Goal: Task Accomplishment & Management: Use online tool/utility

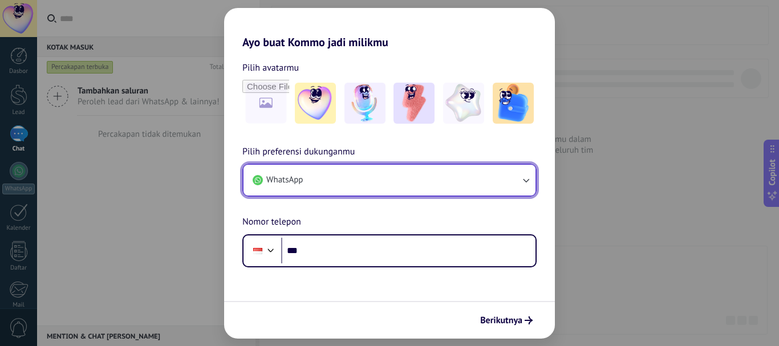
click at [533, 183] on button "WhatsApp" at bounding box center [389, 180] width 292 height 31
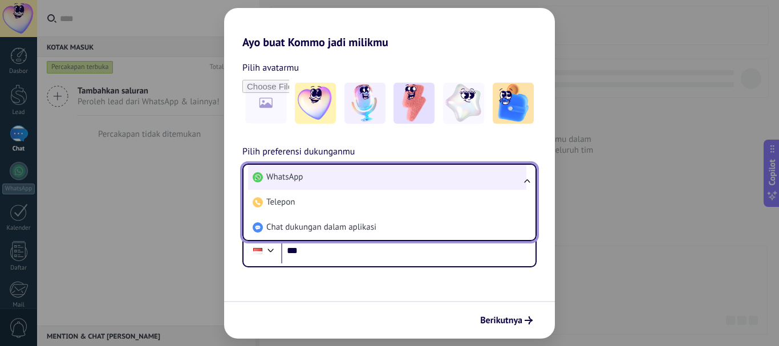
click at [421, 183] on li "WhatsApp" at bounding box center [387, 177] width 278 height 25
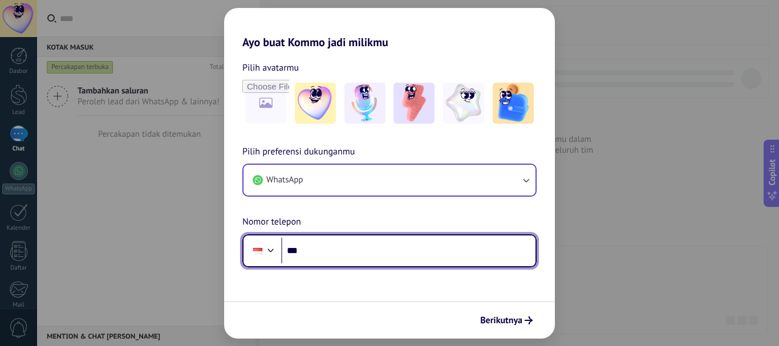
click at [390, 260] on input "***" at bounding box center [408, 251] width 254 height 26
type input "**********"
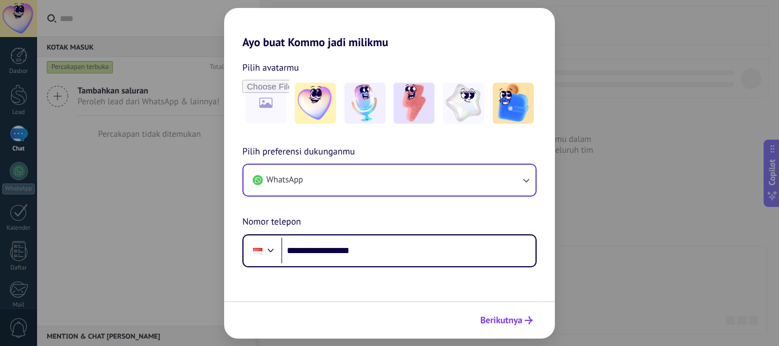
click at [515, 324] on span "Berikutnya" at bounding box center [501, 320] width 42 height 8
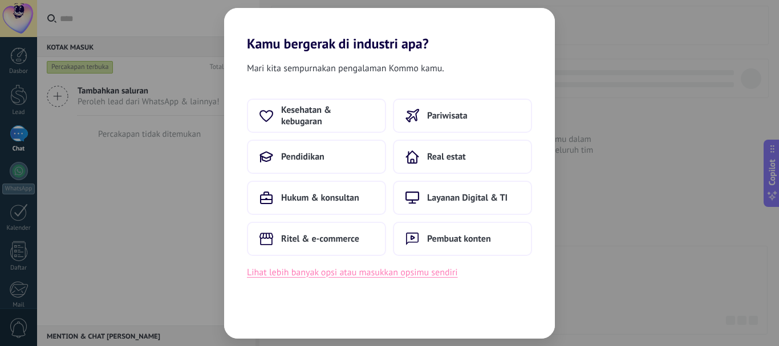
click at [384, 274] on button "Lihat lebih banyak opsi atau masukkan opsimu sendiri" at bounding box center [352, 272] width 211 height 15
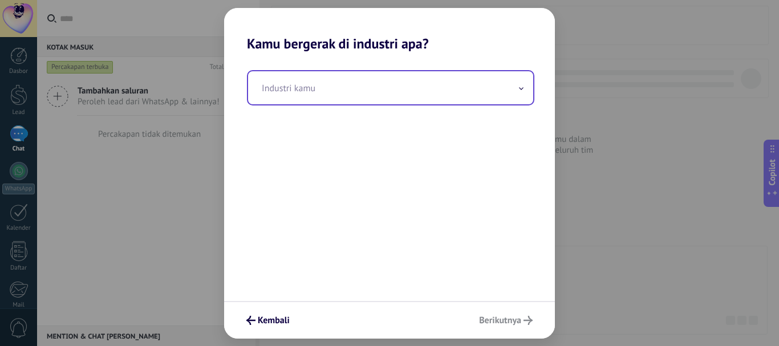
click at [378, 91] on input "text" at bounding box center [390, 87] width 285 height 33
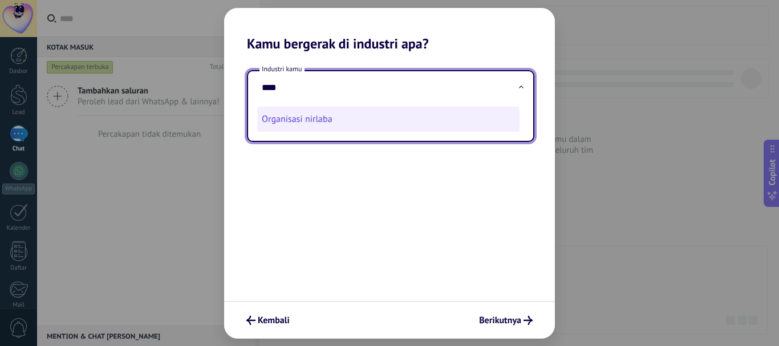
click at [359, 120] on li "Organisasi nirlaba" at bounding box center [388, 119] width 262 height 25
type input "**********"
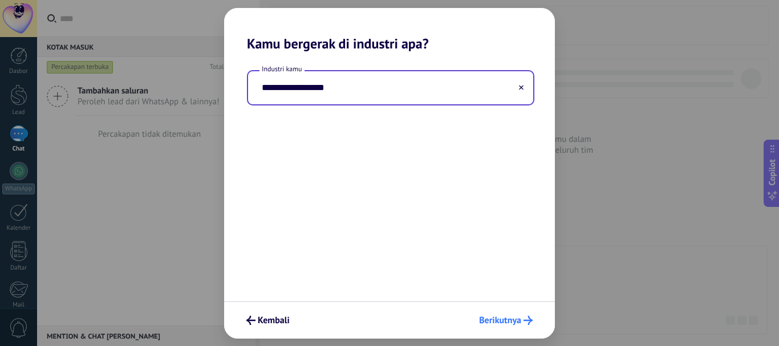
click at [499, 324] on span "Berikutnya" at bounding box center [500, 320] width 42 height 8
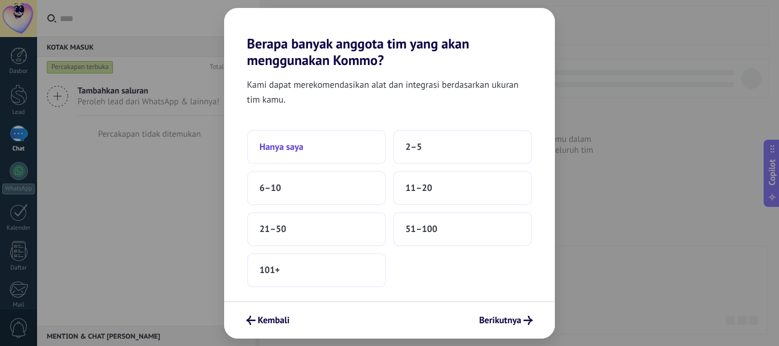
click at [340, 153] on button "Hanya saya" at bounding box center [316, 147] width 139 height 34
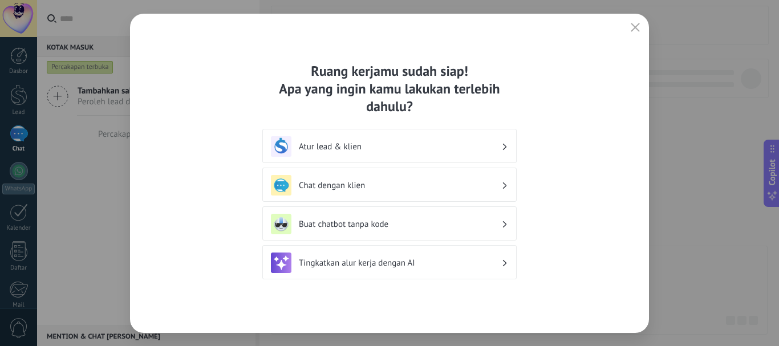
click at [504, 225] on icon at bounding box center [505, 224] width 4 height 7
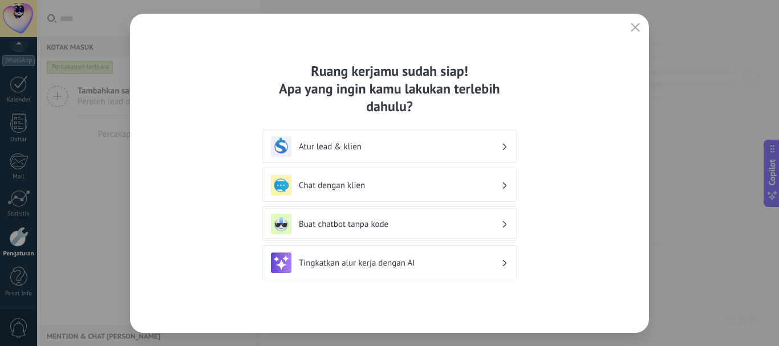
click at [364, 227] on h3 "Buat chatbot tanpa kode" at bounding box center [400, 224] width 202 height 11
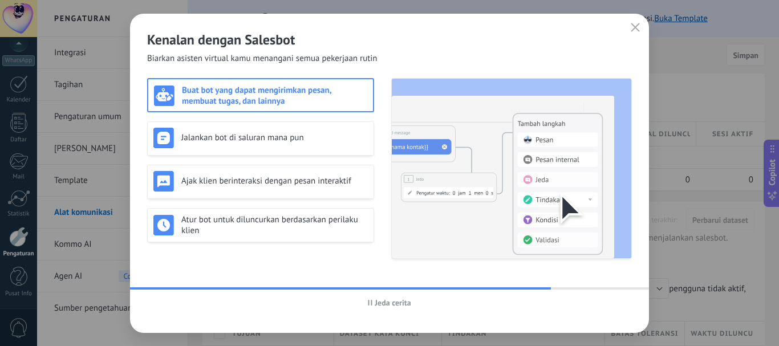
click at [343, 87] on h3 "Buat bot yang dapat mengirimkan pesan, membuat tugas, dan lainnya" at bounding box center [274, 96] width 185 height 22
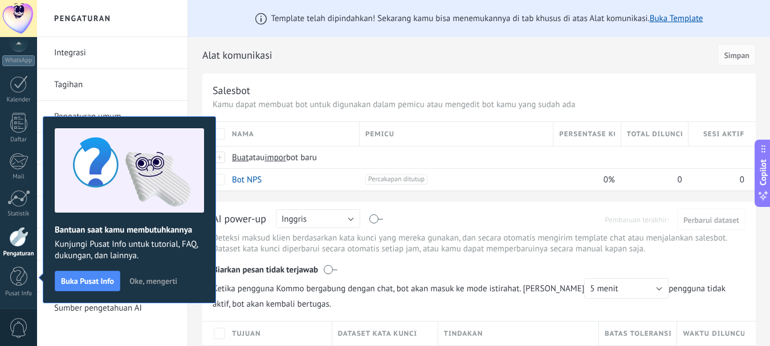
click at [180, 278] on button "Oke, mengerti" at bounding box center [153, 280] width 58 height 17
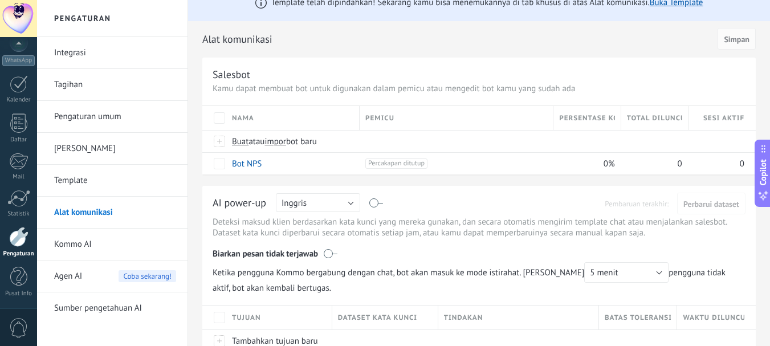
scroll to position [0, 0]
